Goal: Task Accomplishment & Management: Manage account settings

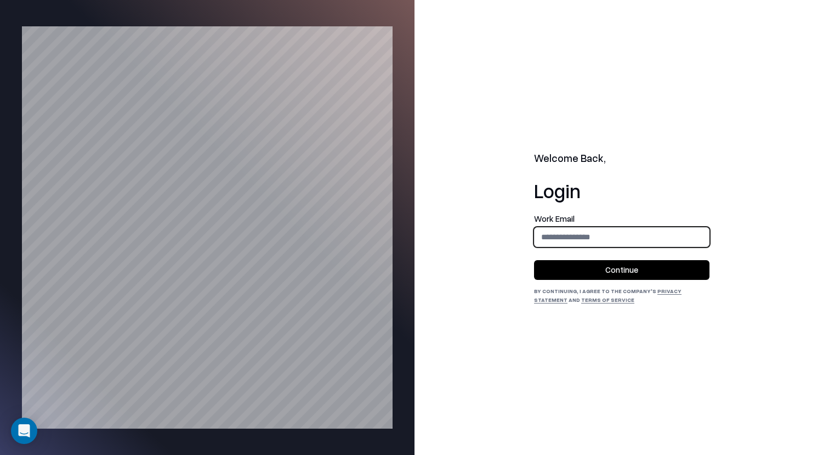
type input "**********"
click at [643, 273] on button "Continue" at bounding box center [622, 270] width 176 height 20
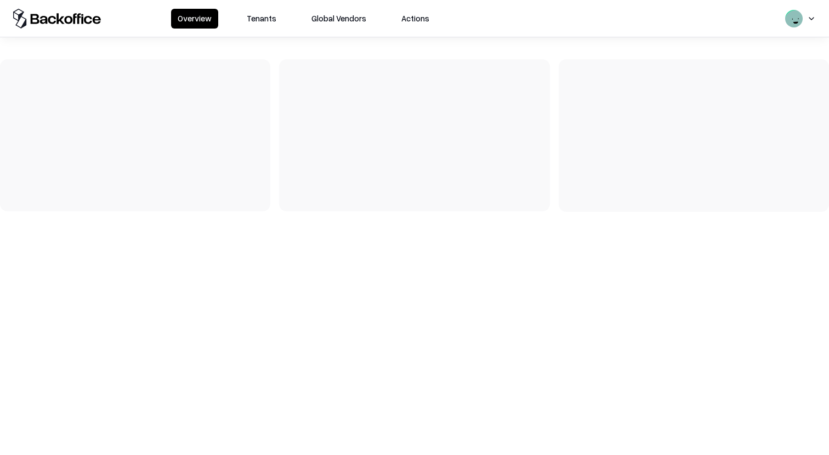
click at [269, 16] on button "Tenants" at bounding box center [261, 19] width 43 height 20
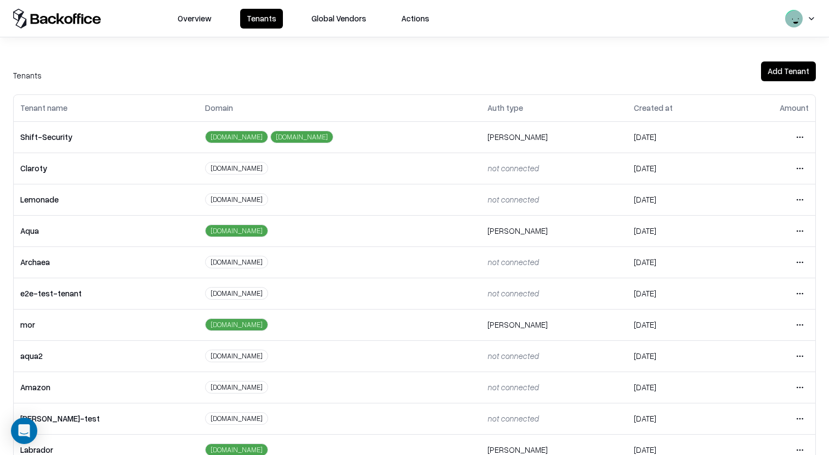
scroll to position [180, 0]
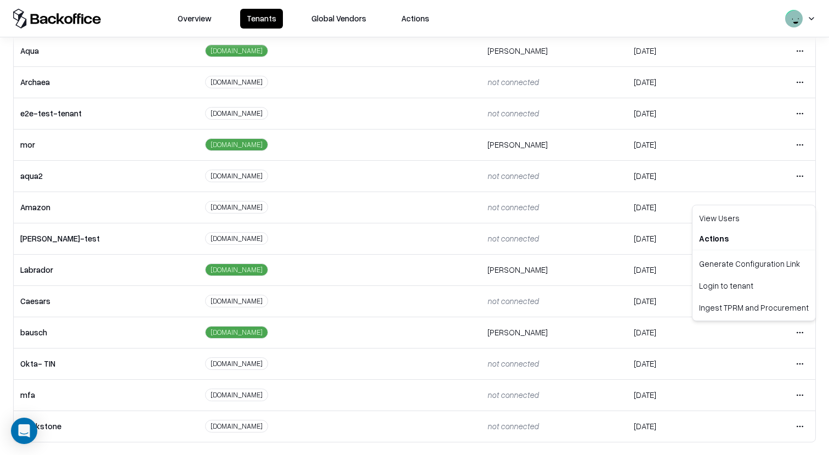
click at [801, 329] on html "Overview Tenants Global Vendors Actions Tenants Add Tenant Tenant name Domain A…" at bounding box center [414, 227] width 829 height 455
click at [741, 284] on div "Login to tenant" at bounding box center [754, 285] width 118 height 22
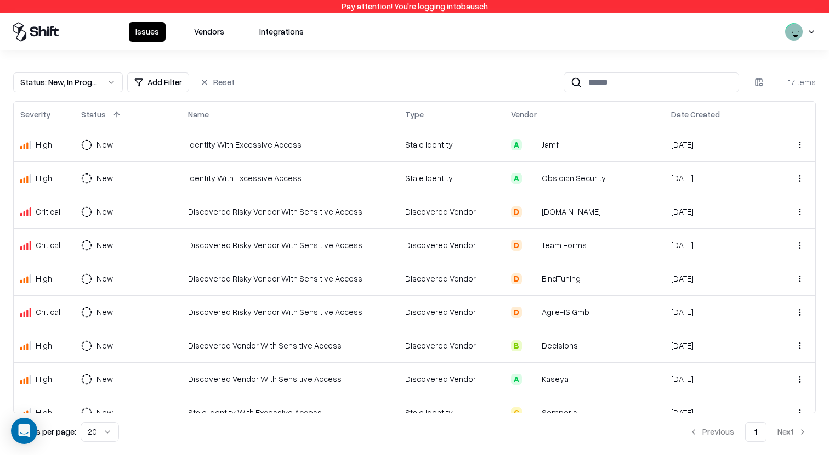
click at [191, 32] on button "Vendors" at bounding box center [209, 32] width 43 height 20
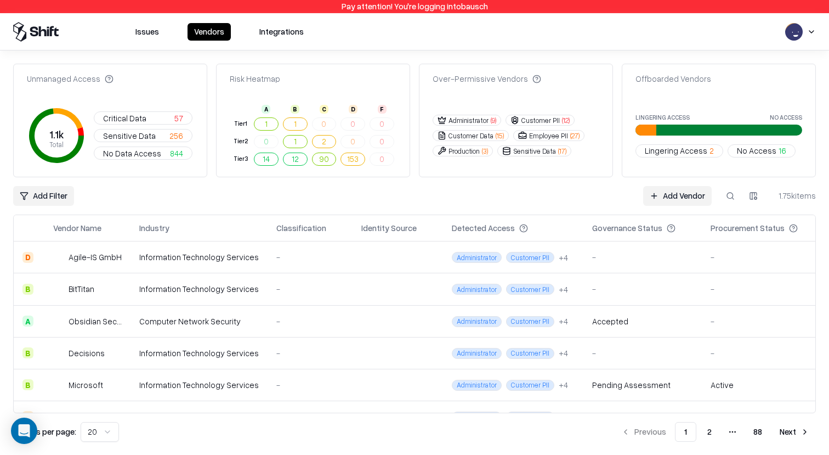
click at [294, 377] on td "-" at bounding box center [310, 385] width 85 height 32
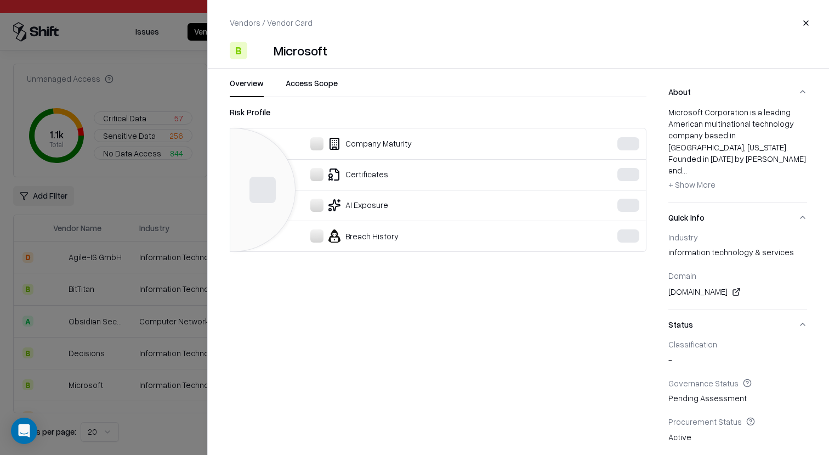
scroll to position [109, 0]
click at [123, 290] on div at bounding box center [414, 227] width 829 height 455
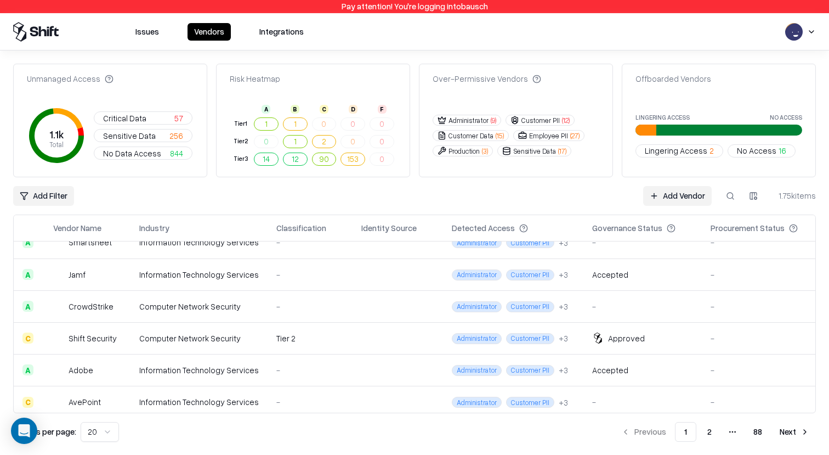
scroll to position [310, 0]
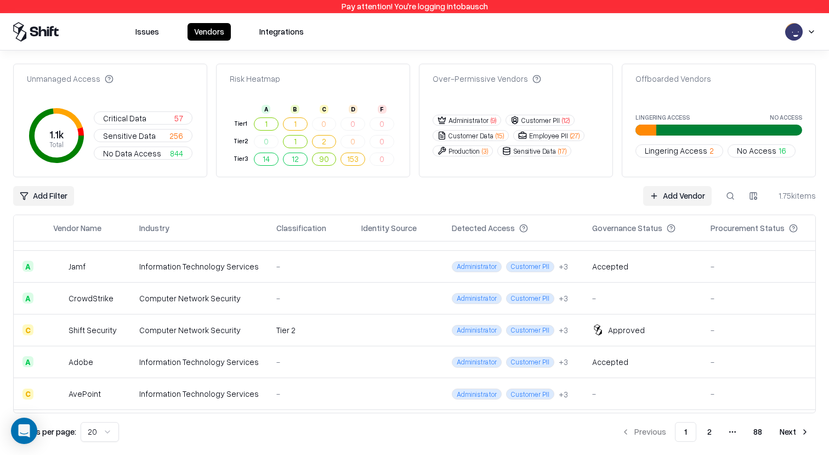
click at [213, 336] on td "Computer Network Security" at bounding box center [199, 330] width 137 height 32
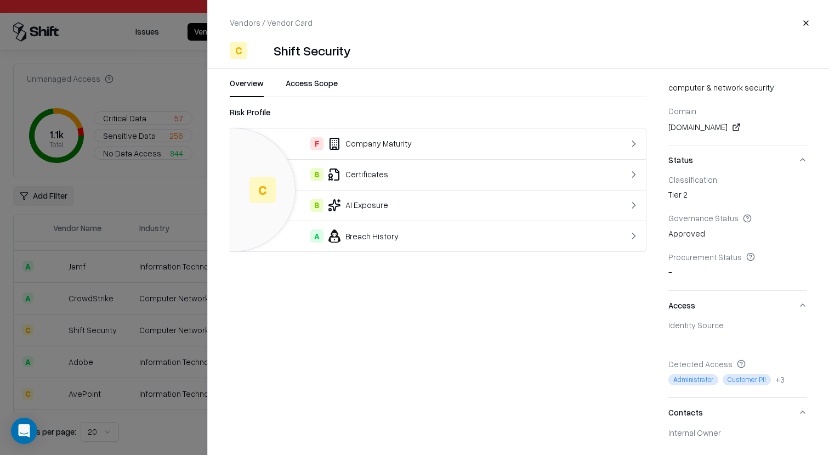
scroll to position [224, 0]
